Goal: Check status: Check status

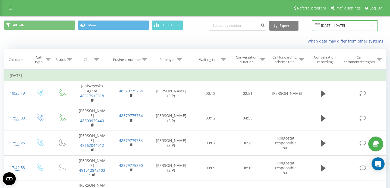
click at [362, 28] on input "[DATE] - [DATE]" at bounding box center [345, 25] width 66 height 11
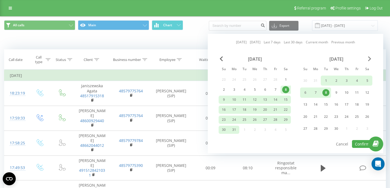
click at [368, 59] on span "Next Month" at bounding box center [369, 58] width 3 height 5
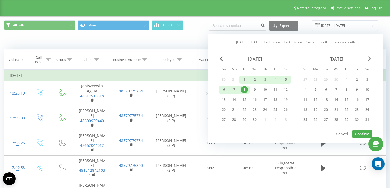
click at [368, 59] on span "Next Month" at bounding box center [369, 58] width 3 height 5
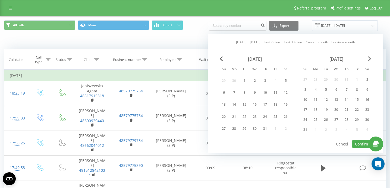
click at [368, 59] on span "Next Month" at bounding box center [369, 58] width 3 height 5
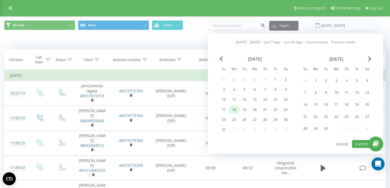
click at [234, 109] on div "18" at bounding box center [233, 109] width 7 height 7
click at [249, 111] on div "20" at bounding box center [254, 110] width 10 height 8
click at [361, 145] on button "Confirm" at bounding box center [362, 144] width 20 height 8
type input "[DATE] - [DATE]"
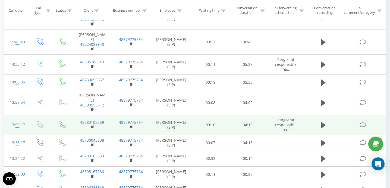
scroll to position [342, 0]
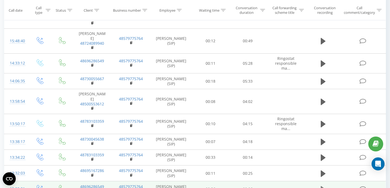
click at [322, 187] on icon at bounding box center [323, 190] width 5 height 7
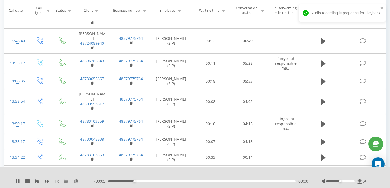
drag, startPoint x: 108, startPoint y: 182, endPoint x: 141, endPoint y: 176, distance: 33.7
click at [142, 177] on div "1 x - 00:05 00:00 00:00" at bounding box center [195, 178] width 390 height 21
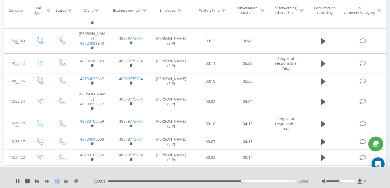
click at [366, 181] on icon at bounding box center [364, 181] width 3 height 4
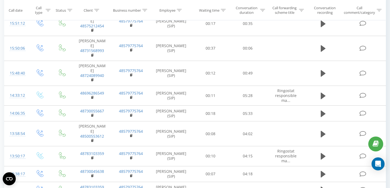
scroll to position [309, 0]
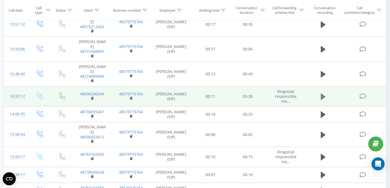
click at [324, 94] on icon at bounding box center [323, 97] width 5 height 7
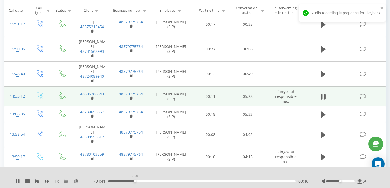
drag, startPoint x: 108, startPoint y: 181, endPoint x: 176, endPoint y: 182, distance: 67.6
click at [136, 182] on div "00:46" at bounding box center [135, 182] width 2 height 2
drag, startPoint x: 178, startPoint y: 182, endPoint x: 210, endPoint y: 181, distance: 31.8
click at [201, 181] on div "02:41" at bounding box center [200, 182] width 2 height 2
click at [210, 181] on div "02:58" at bounding box center [202, 182] width 188 height 2
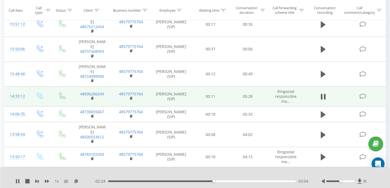
click at [241, 182] on div "- 02:24 03:04 03:04" at bounding box center [201, 181] width 214 height 5
click at [229, 181] on div "03:05" at bounding box center [202, 182] width 188 height 2
click at [245, 182] on div "03:33" at bounding box center [202, 182] width 188 height 2
